Goal: Use online tool/utility: Use online tool/utility

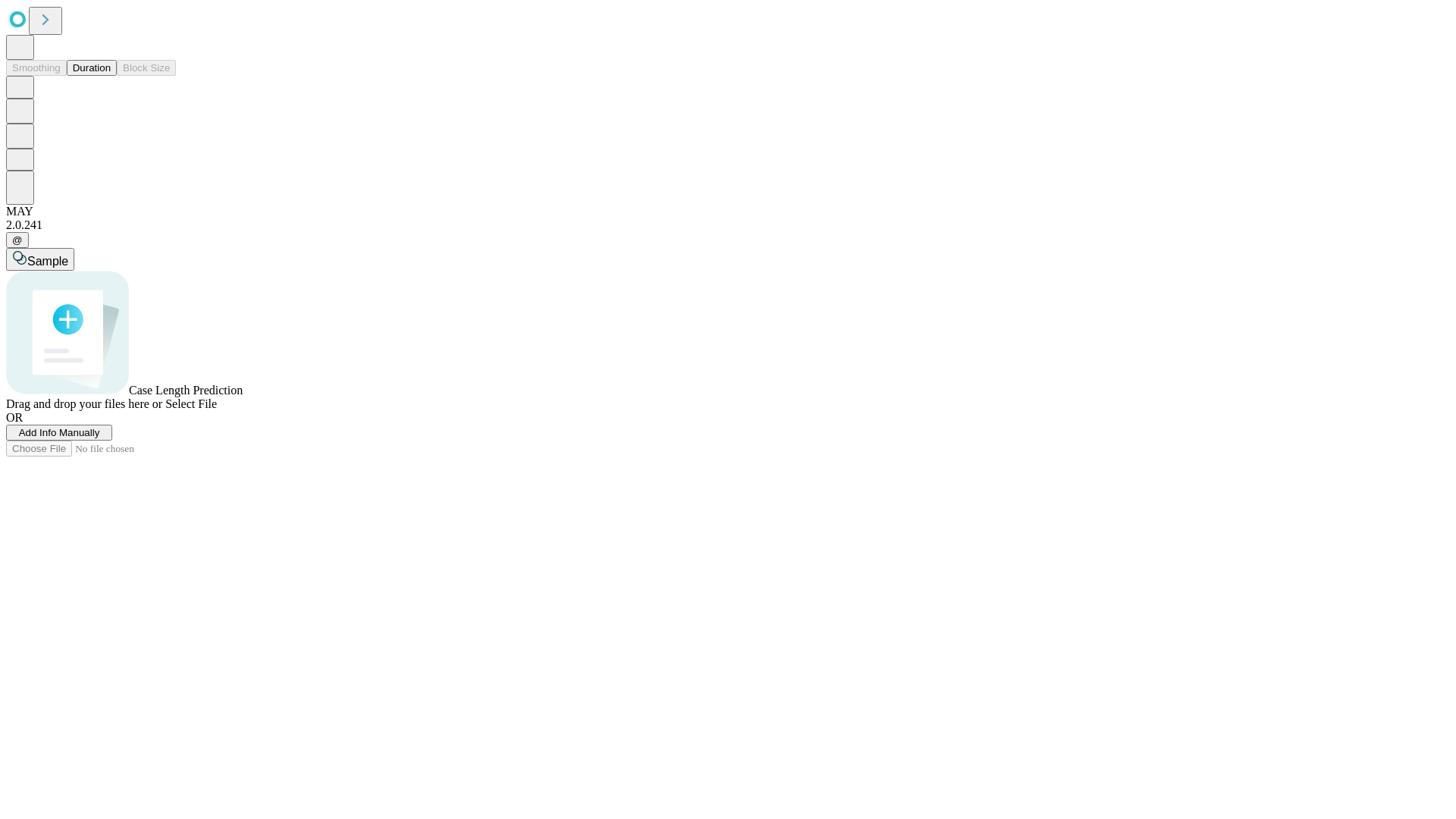
click at [111, 76] on button "Duration" at bounding box center [92, 67] width 50 height 16
click at [216, 411] on span "Select File" at bounding box center [191, 404] width 52 height 13
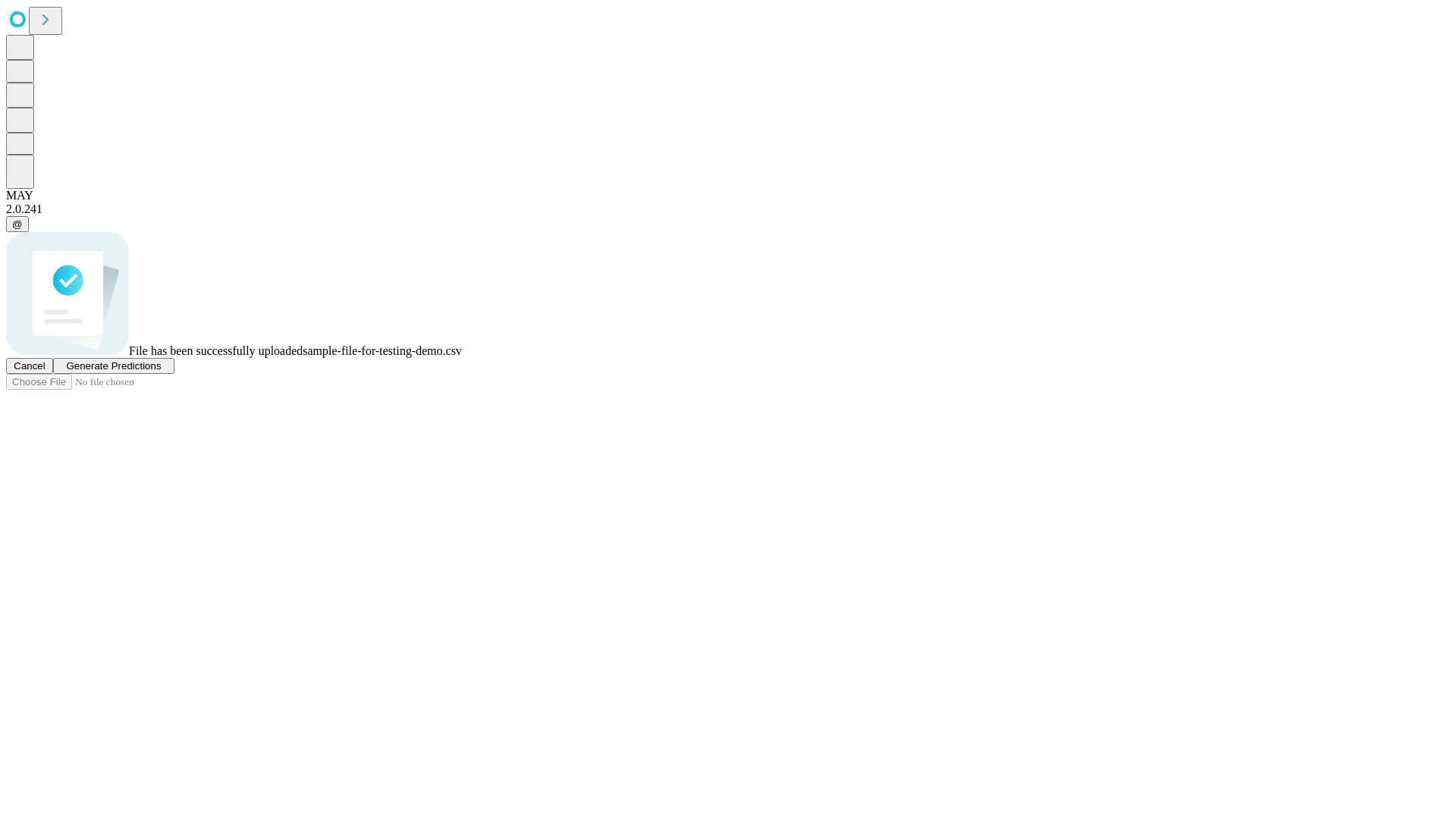
click at [161, 372] on span "Generate Predictions" at bounding box center [113, 366] width 95 height 11
